Goal: Task Accomplishment & Management: Manage account settings

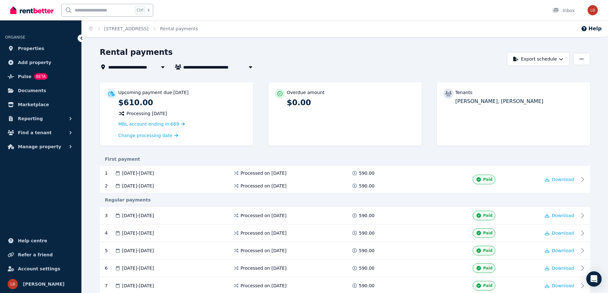
click at [203, 70] on span "[PERSON_NAME] and [PERSON_NAME]" at bounding box center [231, 67] width 97 height 8
type input "**********"
click at [201, 76] on span "[PERSON_NAME] and [PERSON_NAME]" at bounding box center [219, 79] width 64 height 6
